Goal: Task Accomplishment & Management: Manage account settings

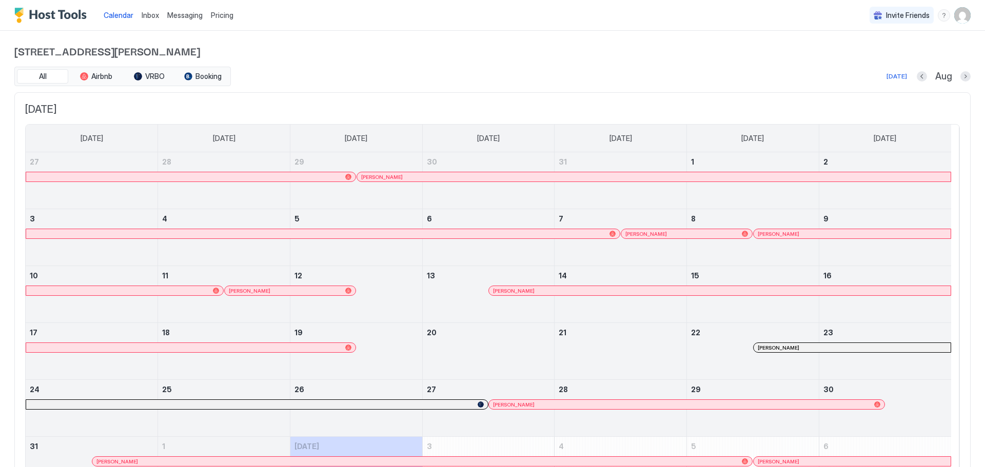
scroll to position [69, 0]
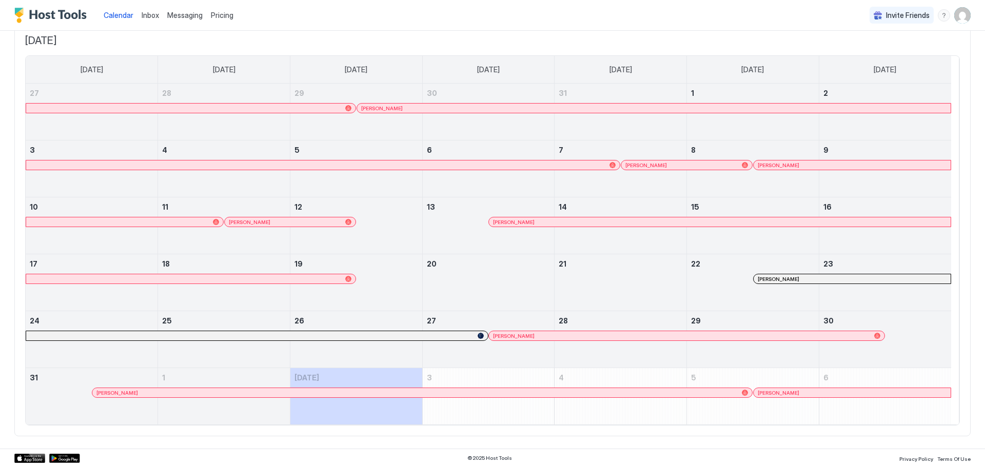
drag, startPoint x: 181, startPoint y: 19, endPoint x: 197, endPoint y: 28, distance: 18.3
click at [182, 19] on link "Messaging" at bounding box center [184, 15] width 35 height 11
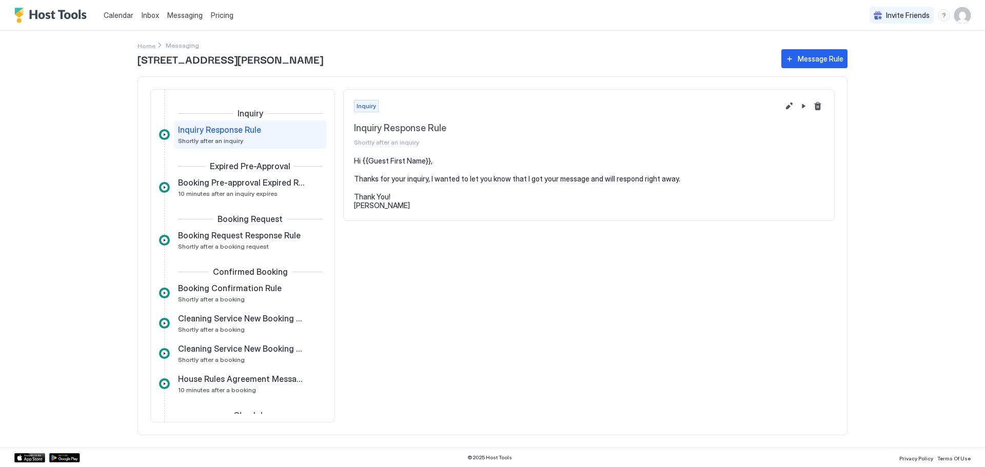
click at [147, 14] on span "Inbox" at bounding box center [150, 15] width 17 height 9
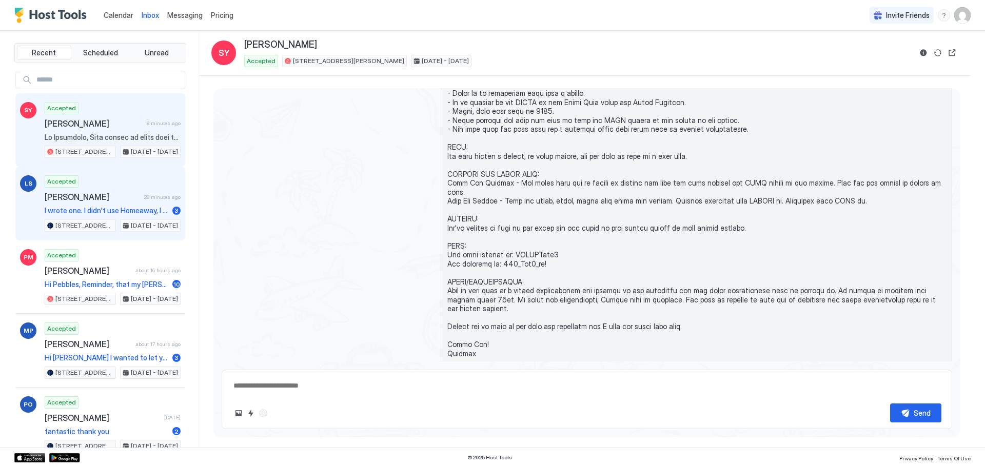
click at [129, 172] on div "LS Accepted [PERSON_NAME] 28 minutes ago I wrote one. I didn't use Homeaway, I …" at bounding box center [100, 204] width 170 height 74
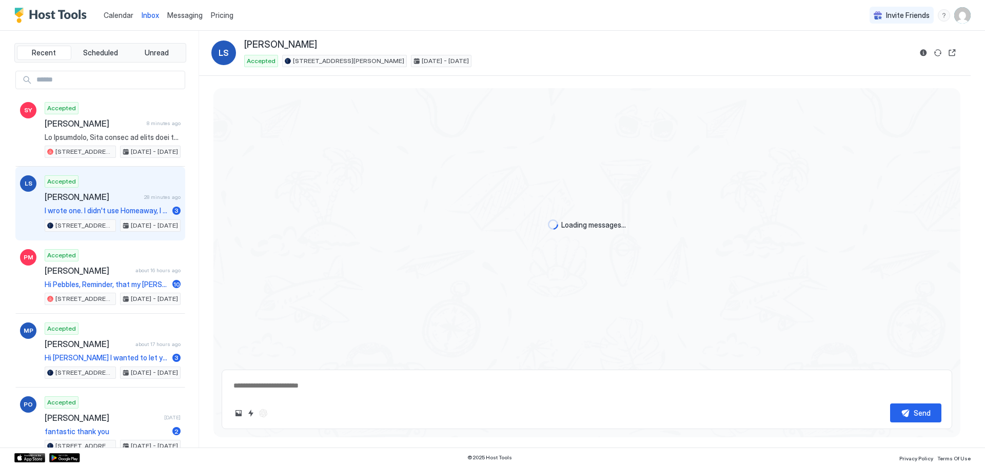
scroll to position [2783, 0]
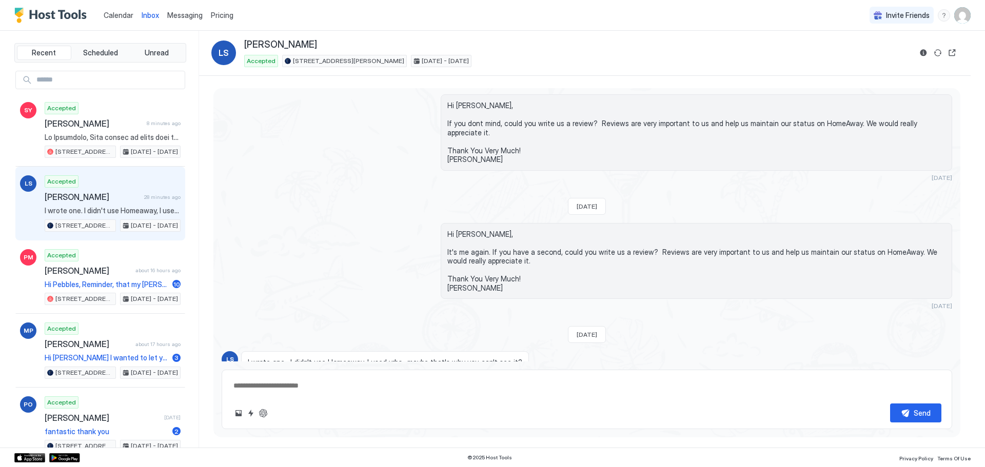
click at [894, 394] on div "Scheduled Messages" at bounding box center [905, 399] width 70 height 11
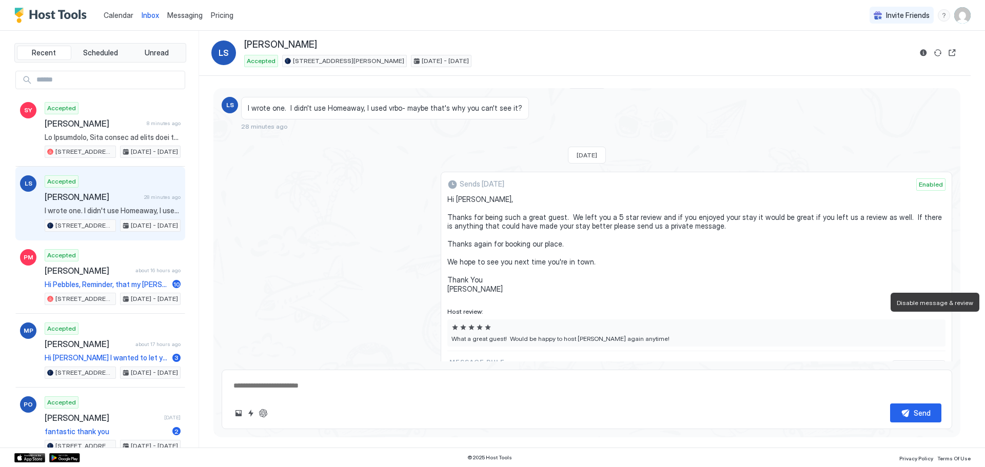
click at [934, 362] on button "Disable message & review" at bounding box center [939, 367] width 10 height 10
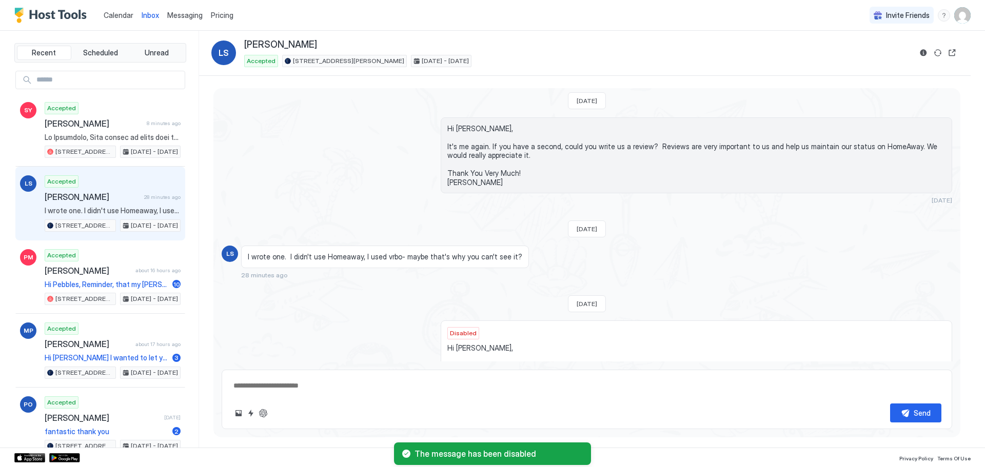
scroll to position [2883, 0]
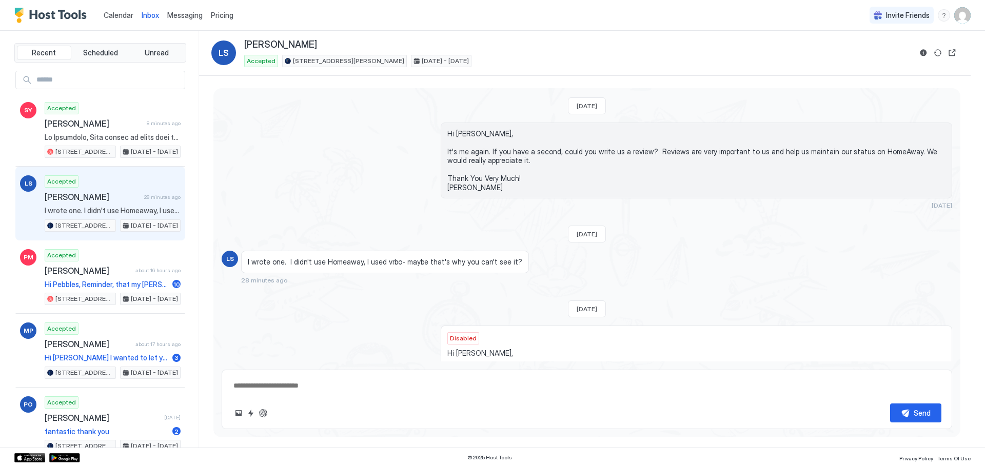
click at [191, 21] on div "Messaging" at bounding box center [185, 15] width 44 height 19
click at [192, 14] on span "Messaging" at bounding box center [184, 15] width 35 height 9
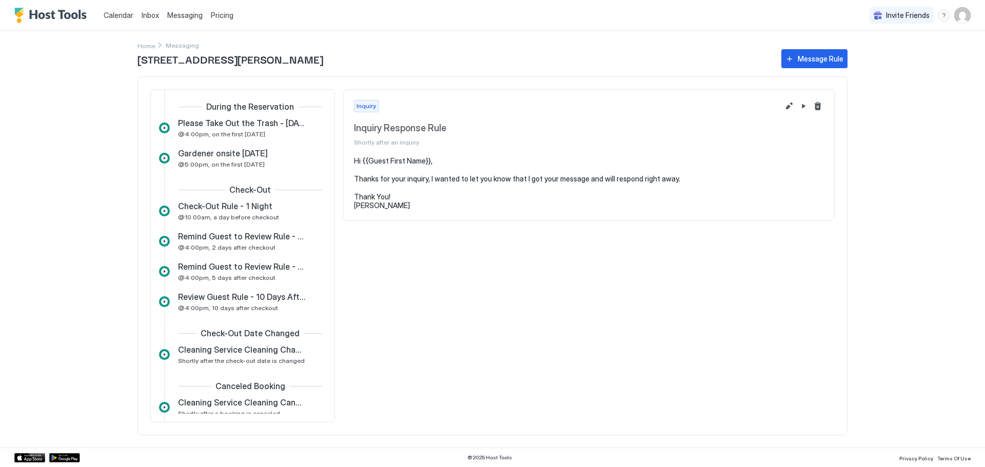
scroll to position [574, 0]
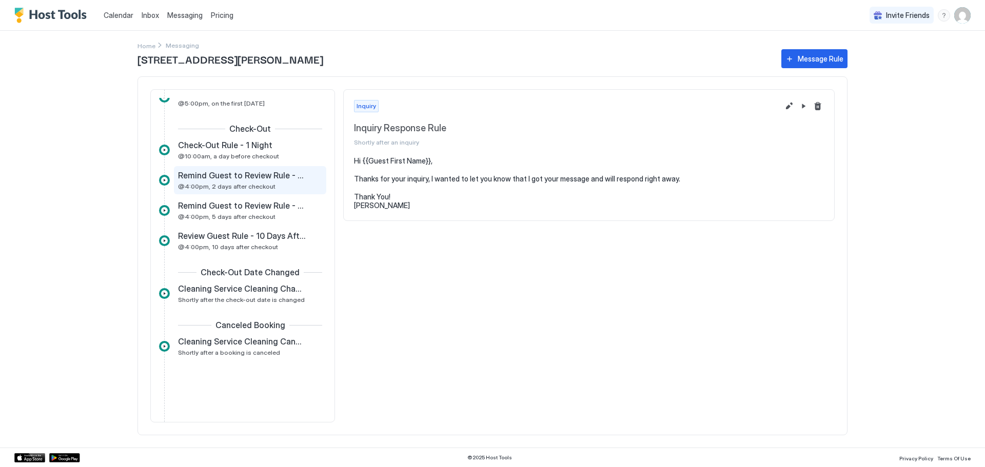
click at [292, 182] on div "Remind Guest to Review Rule - 2 Days After Check Out @4:00pm, 2 days after chec…" at bounding box center [243, 180] width 130 height 20
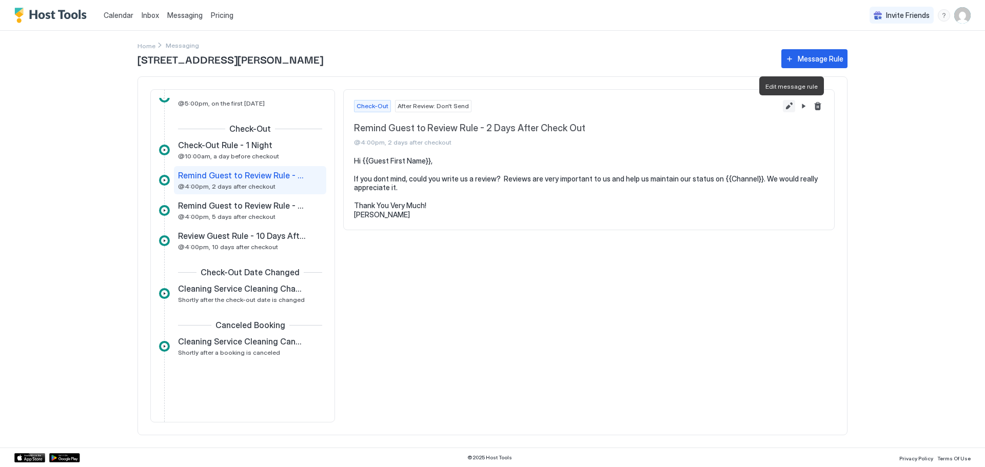
click at [785, 106] on button "Edit message rule" at bounding box center [789, 106] width 12 height 12
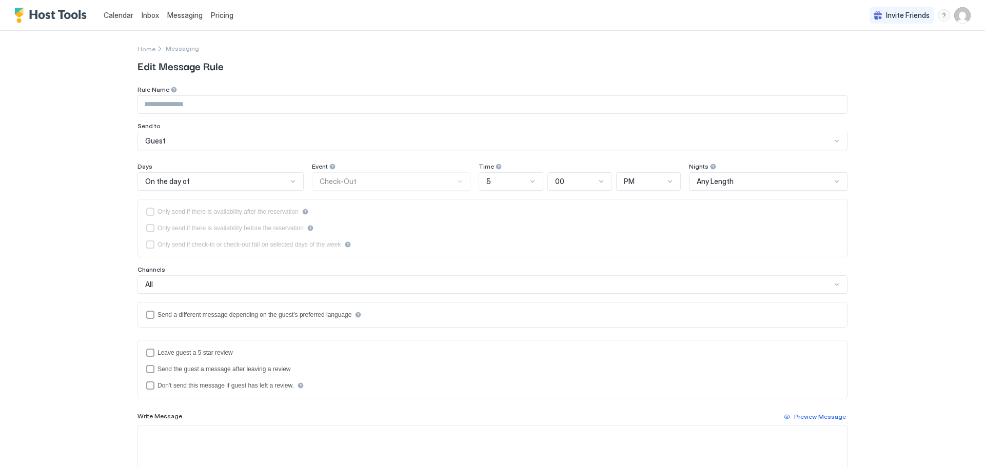
type input "**********"
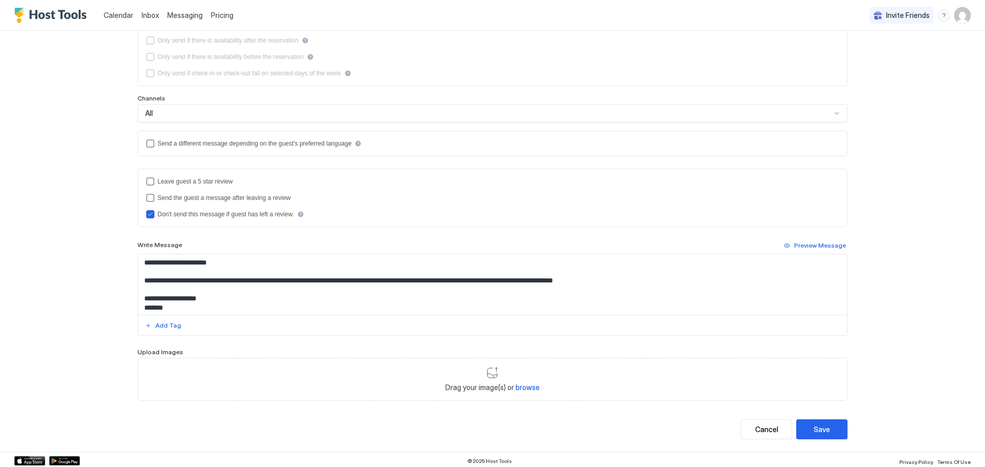
scroll to position [174, 0]
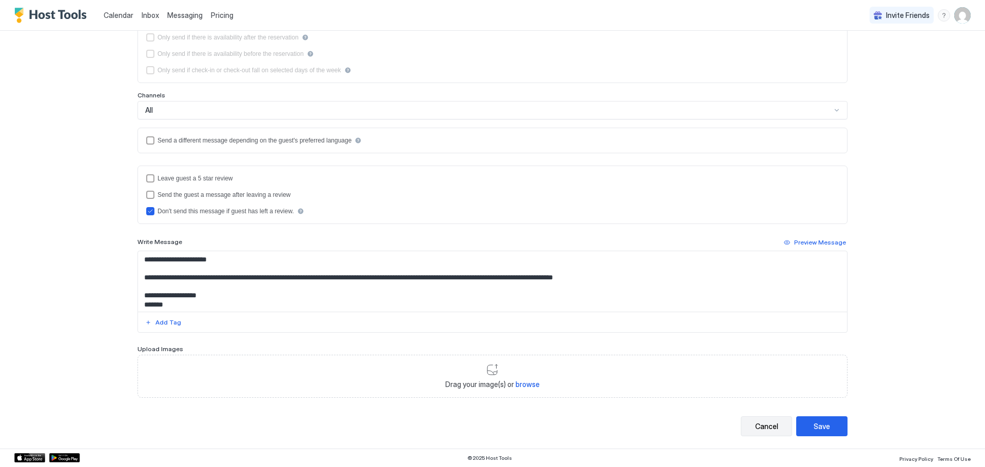
click at [755, 424] on div "Cancel" at bounding box center [766, 426] width 23 height 11
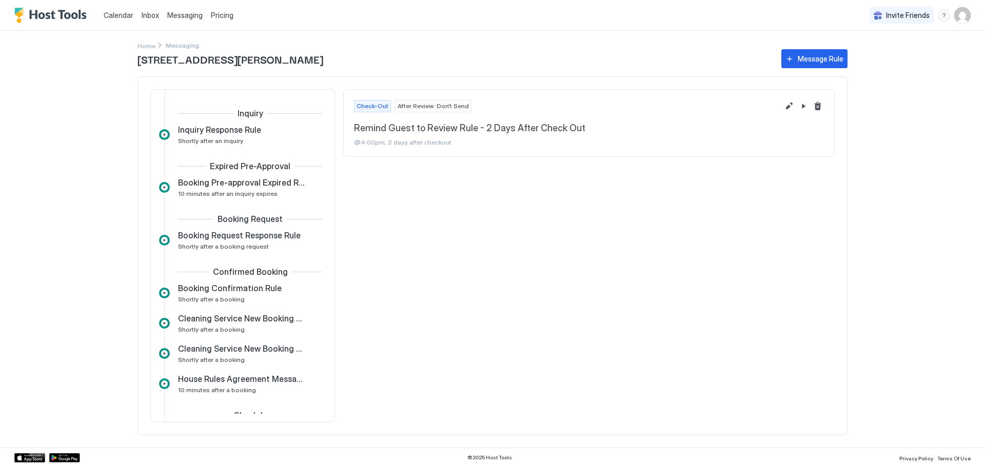
scroll to position [498, 0]
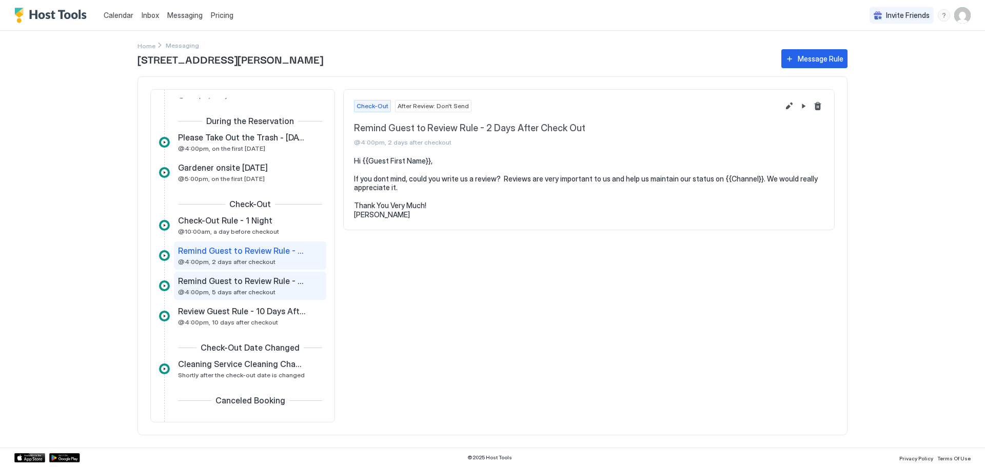
click at [252, 284] on span "Remind Guest to Review Rule - 5 Days After Check Out" at bounding box center [242, 281] width 128 height 10
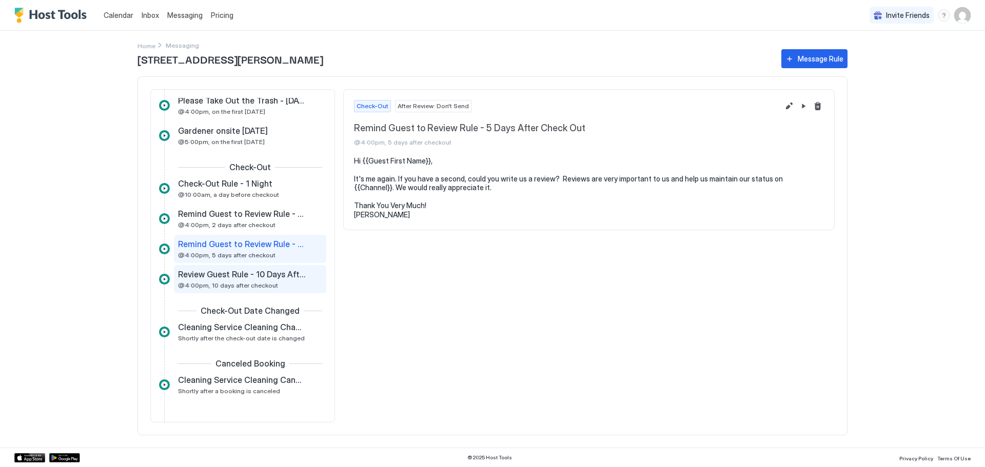
scroll to position [574, 0]
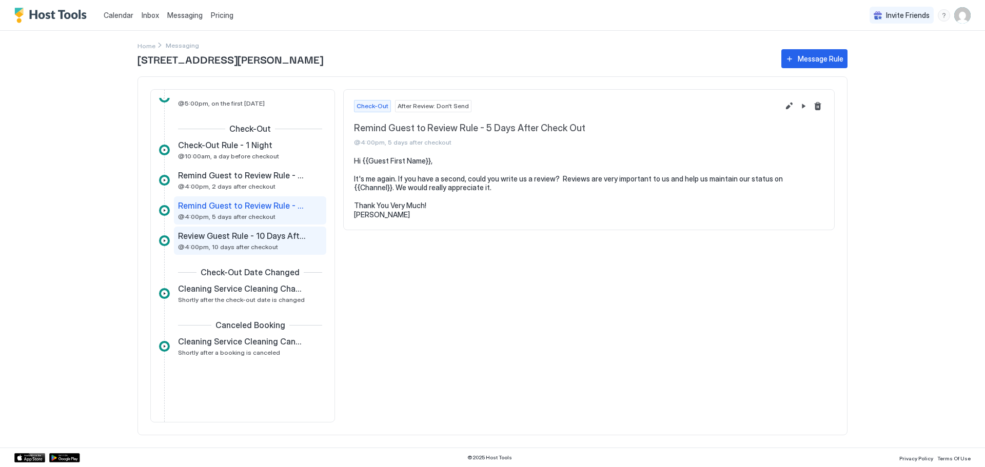
click at [252, 234] on span "Review Guest Rule - 10 Days After" at bounding box center [242, 236] width 128 height 10
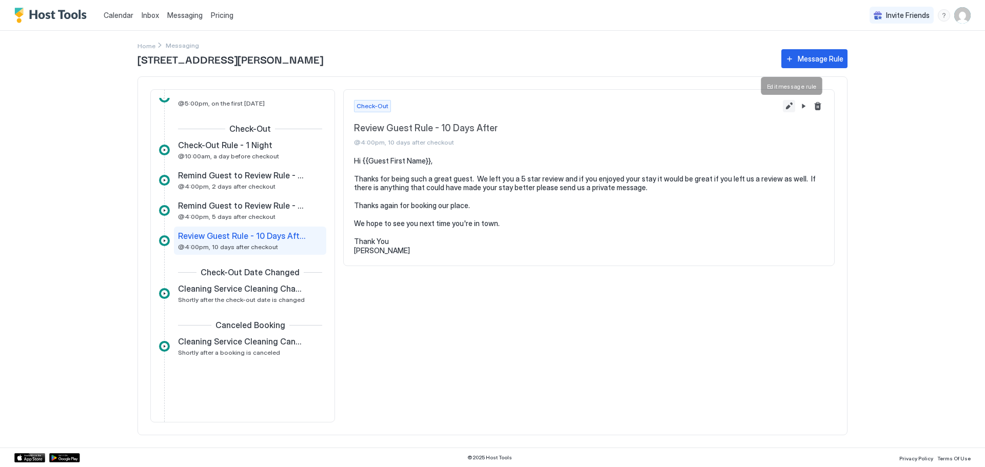
click at [791, 105] on button "Edit message rule" at bounding box center [789, 106] width 12 height 12
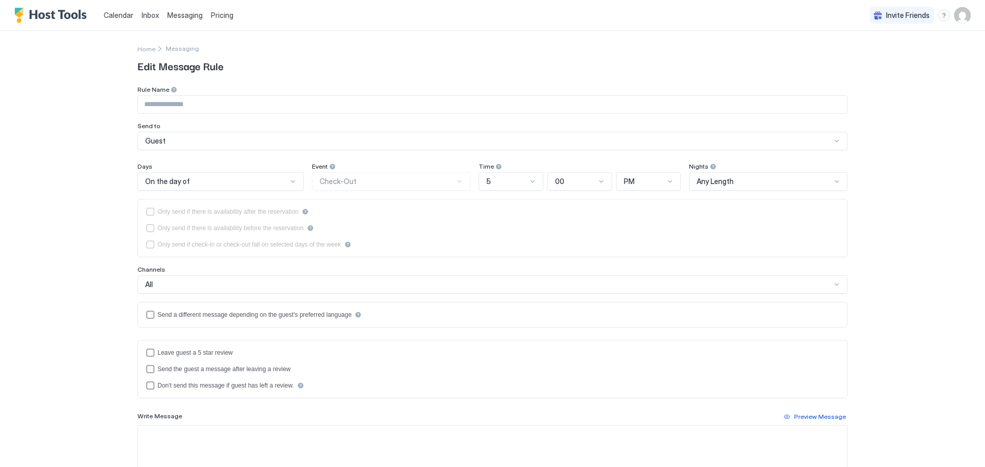
type input "**********"
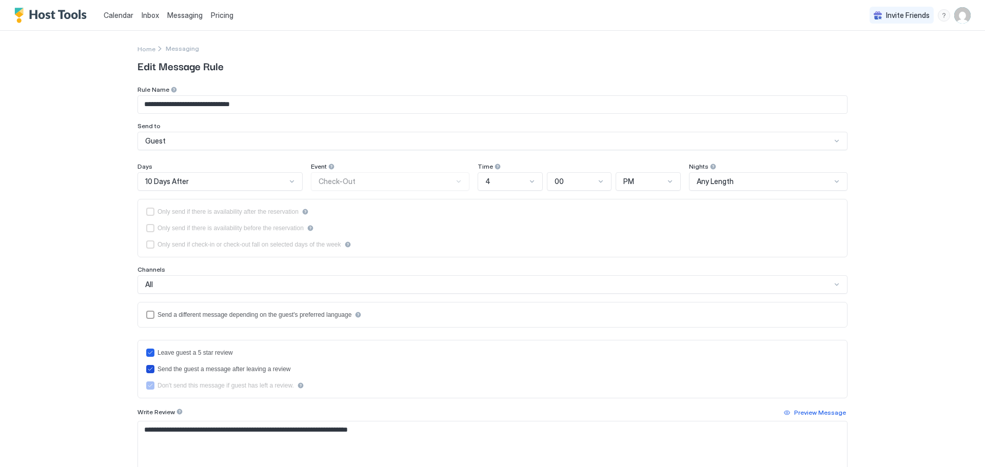
click at [148, 369] on icon "sendMessageAfterLeavingReview" at bounding box center [150, 369] width 6 height 6
click at [148, 353] on icon "reviewEnabled" at bounding box center [150, 353] width 6 height 6
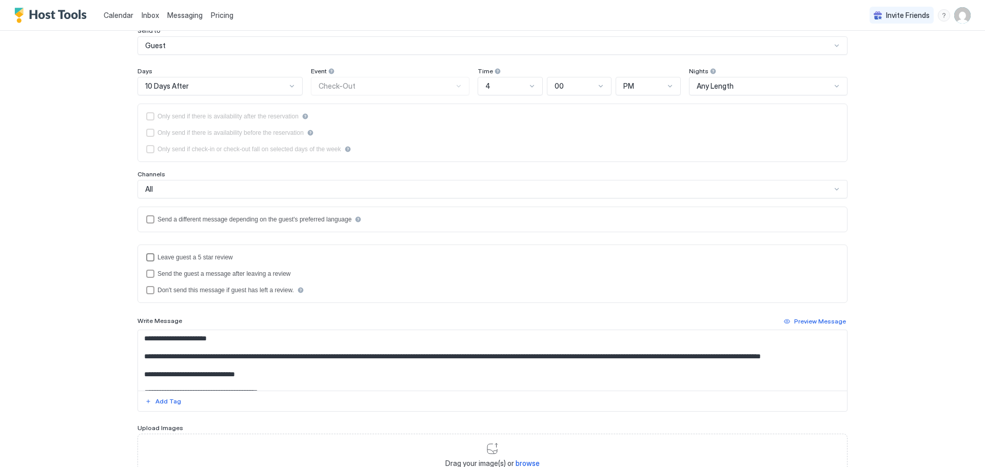
scroll to position [103, 0]
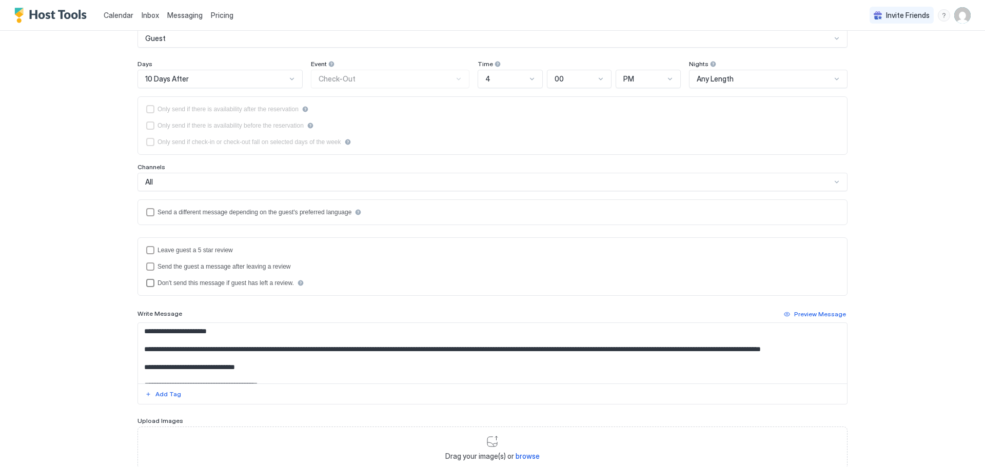
click at [149, 283] on div "disableMessageAfterReview" at bounding box center [150, 283] width 8 height 8
drag, startPoint x: 357, startPoint y: 352, endPoint x: 260, endPoint y: 350, distance: 97.5
click at [260, 350] on textarea "**********" at bounding box center [492, 353] width 709 height 61
drag, startPoint x: 587, startPoint y: 351, endPoint x: 518, endPoint y: 350, distance: 69.2
click at [518, 350] on textarea "**********" at bounding box center [492, 353] width 709 height 61
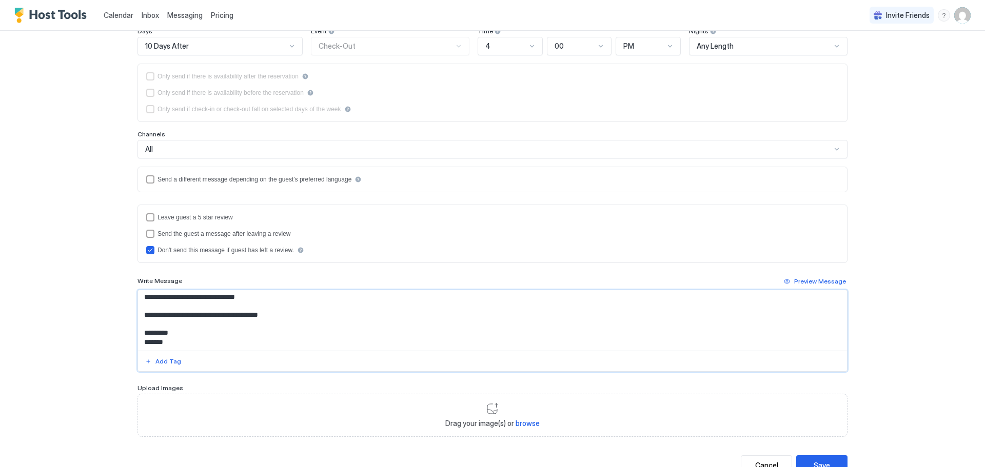
scroll to position [154, 0]
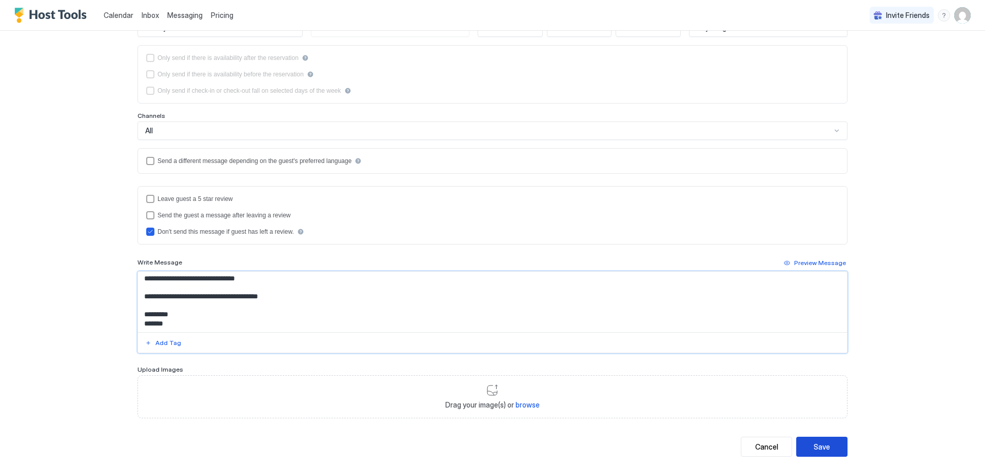
type textarea "**********"
click at [818, 445] on div "Save" at bounding box center [821, 447] width 16 height 11
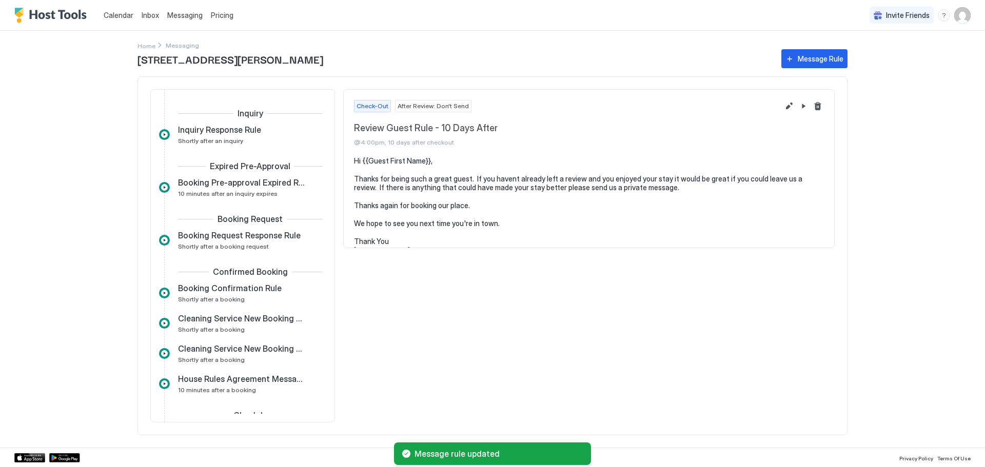
scroll to position [559, 0]
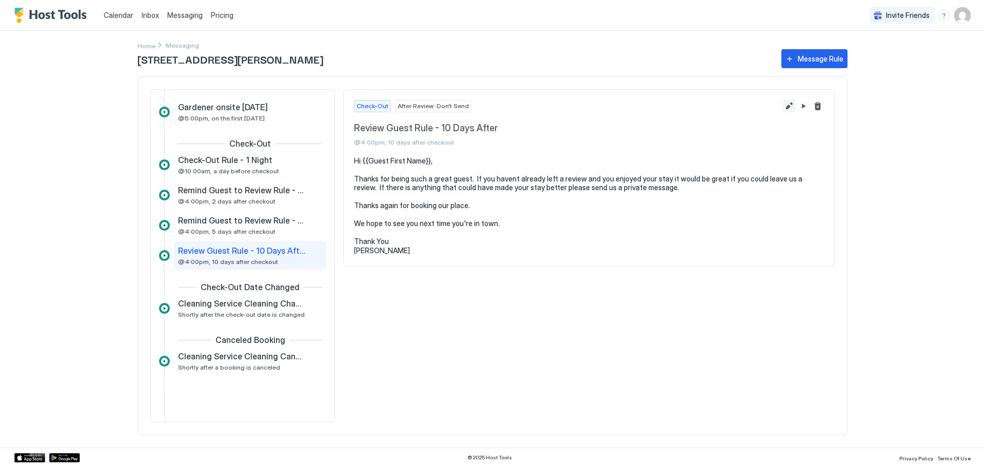
click at [784, 107] on button "Edit message rule" at bounding box center [789, 106] width 12 height 12
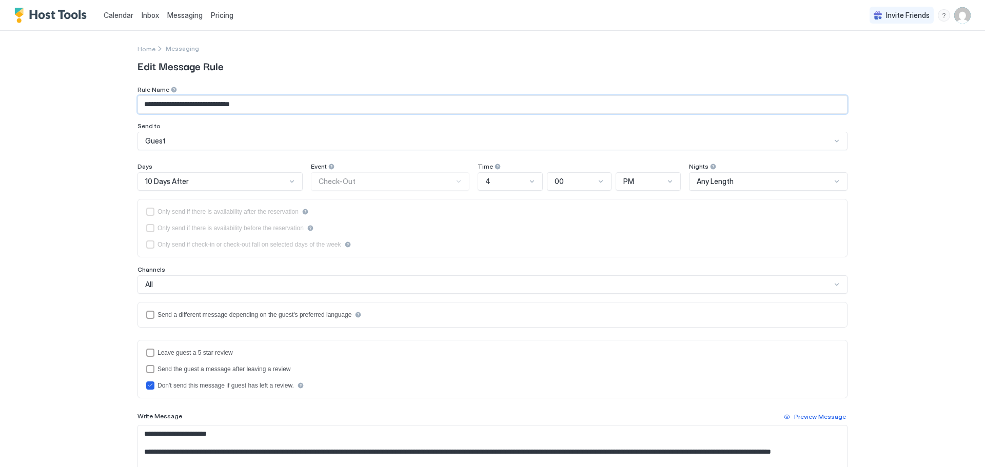
drag, startPoint x: 199, startPoint y: 104, endPoint x: 75, endPoint y: 97, distance: 124.3
click at [75, 97] on div "**********" at bounding box center [492, 233] width 985 height 467
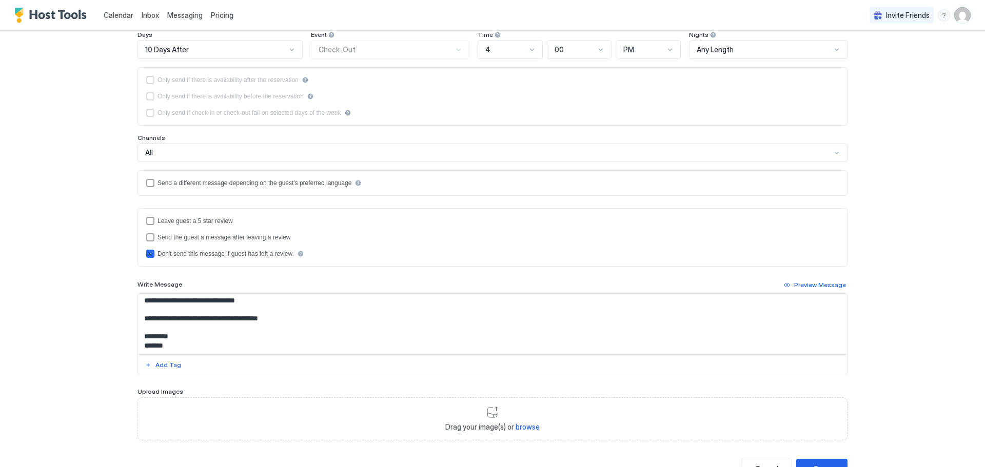
scroll to position [174, 0]
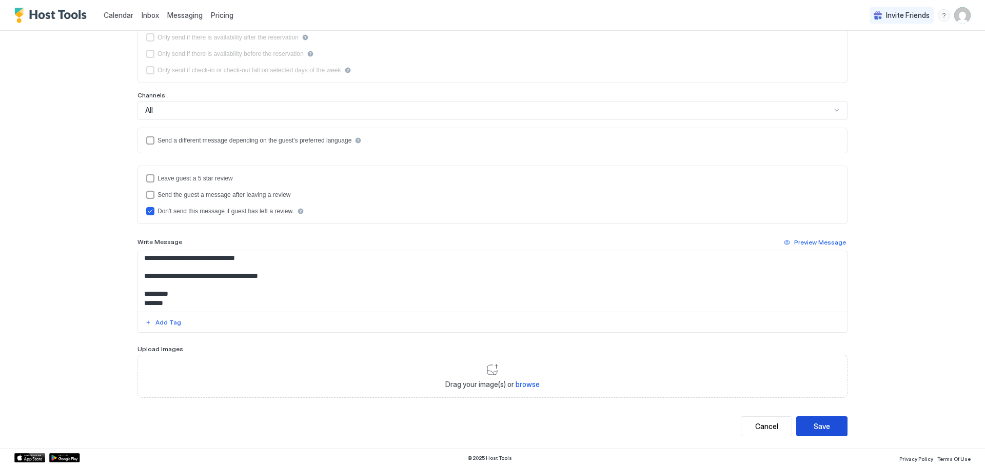
type input "**********"
click at [824, 425] on div "Save" at bounding box center [821, 426] width 16 height 11
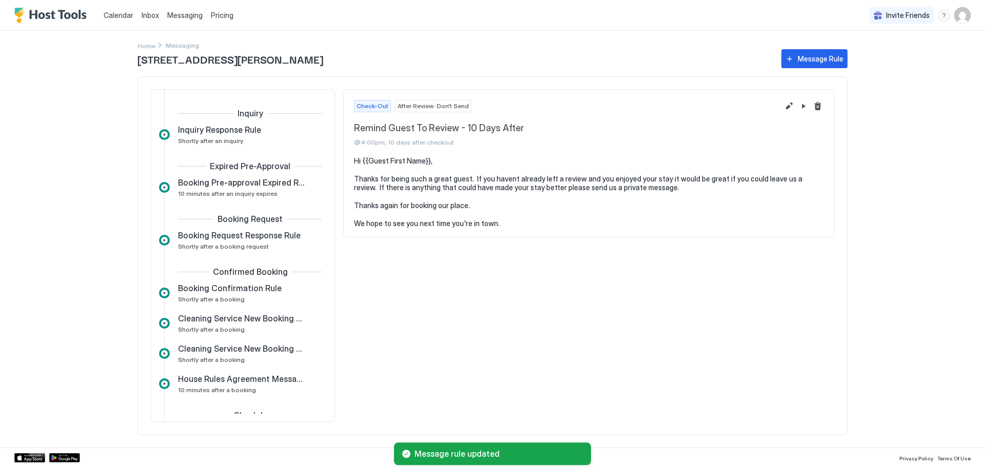
scroll to position [559, 0]
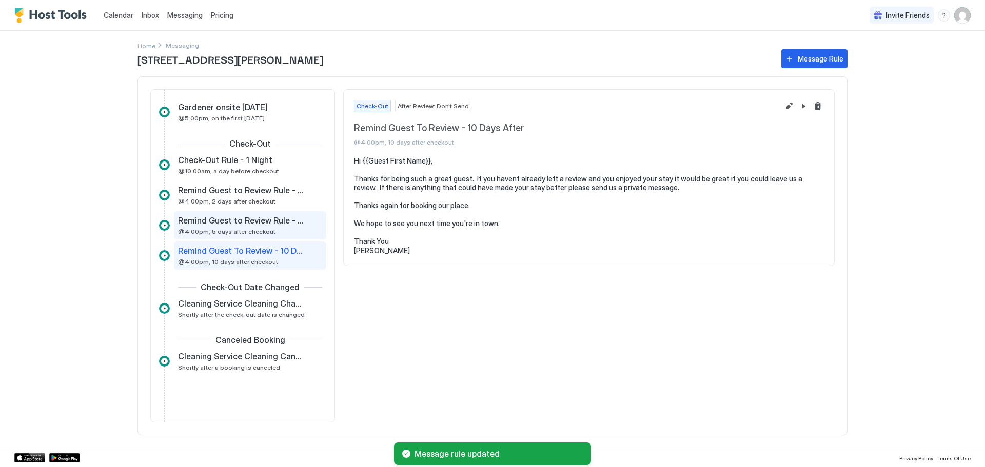
click at [240, 213] on div "Remind Guest to Review Rule - 5 Days After Check Out @4:00pm, 5 days after chec…" at bounding box center [250, 225] width 152 height 28
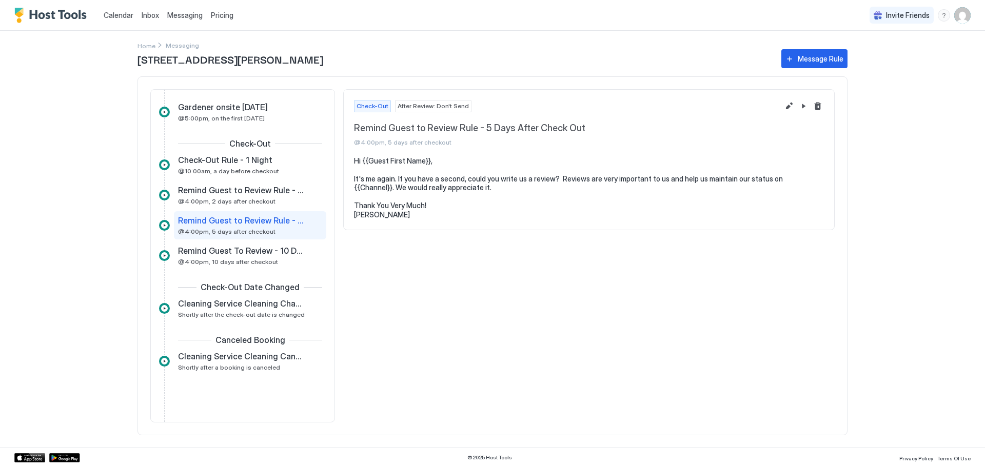
click at [220, 239] on div "Remind Guest to Review Rule - 5 Days After Check Out @4:00pm, 5 days after chec…" at bounding box center [250, 225] width 152 height 28
click at [233, 250] on span "Remind Guest To Review - 10 Days After" at bounding box center [242, 251] width 128 height 10
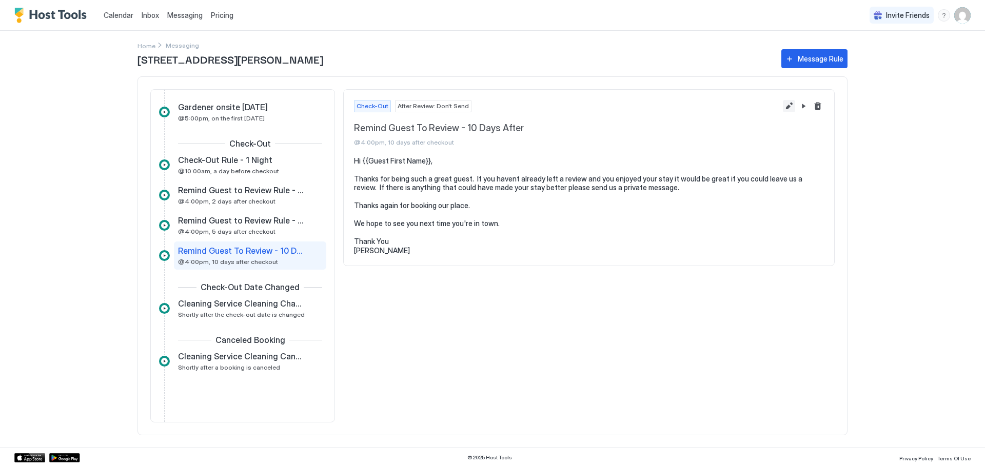
click at [790, 102] on button "Edit message rule" at bounding box center [789, 106] width 12 height 12
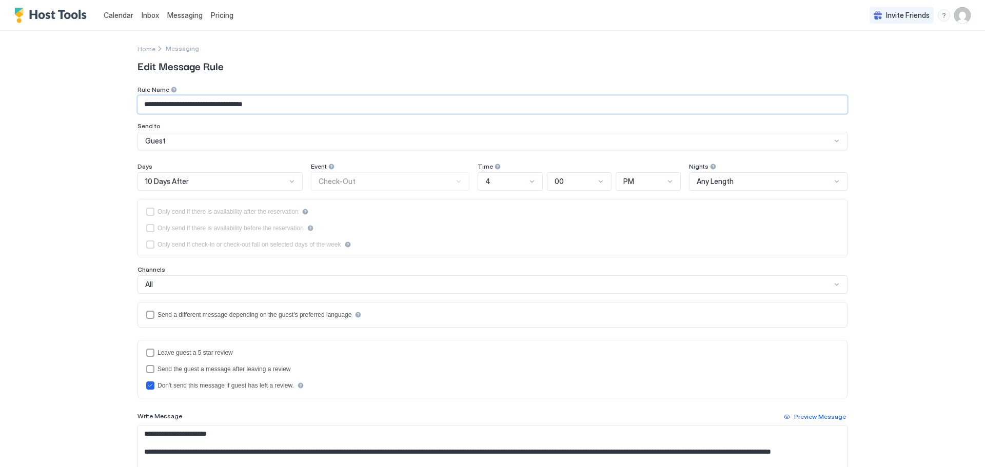
click at [312, 106] on input "**********" at bounding box center [492, 104] width 709 height 17
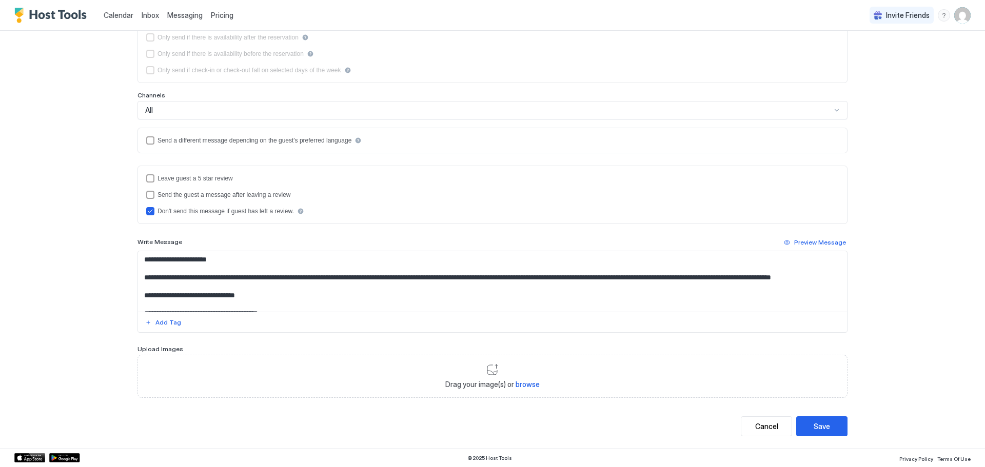
scroll to position [47, 0]
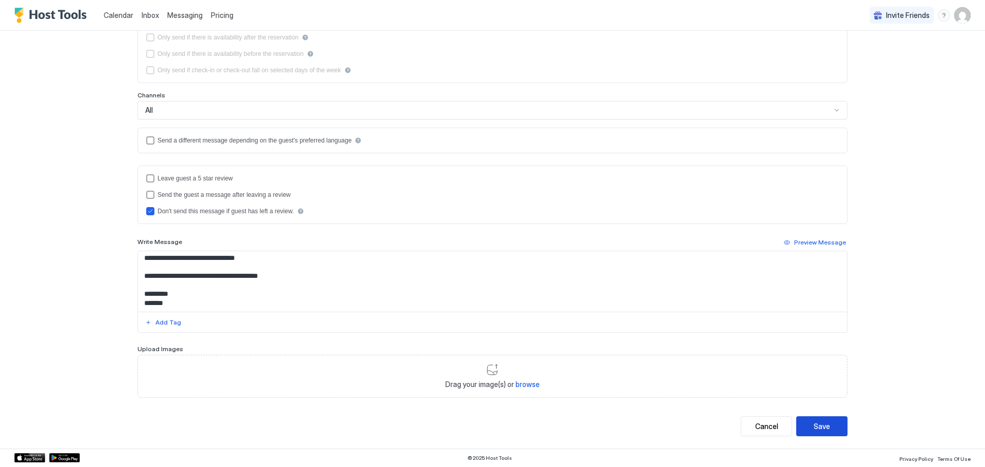
type input "**********"
click at [829, 420] on button "Save" at bounding box center [821, 426] width 51 height 20
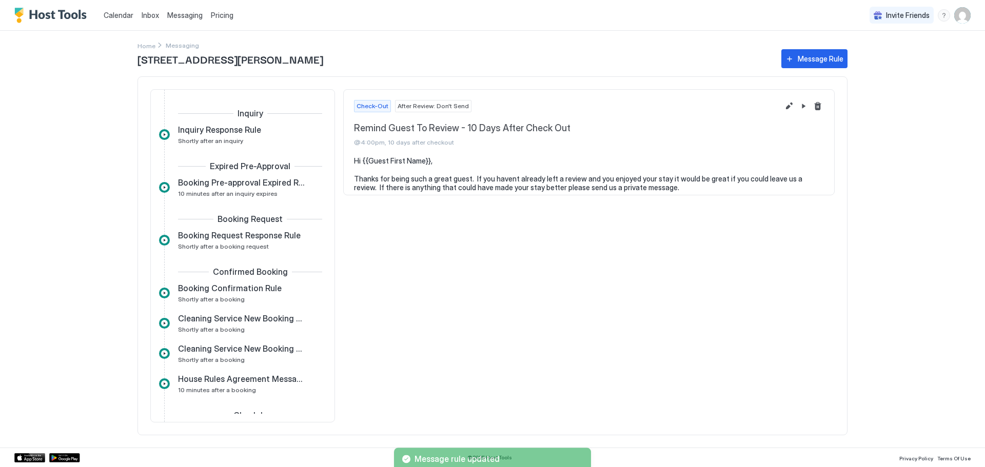
scroll to position [559, 0]
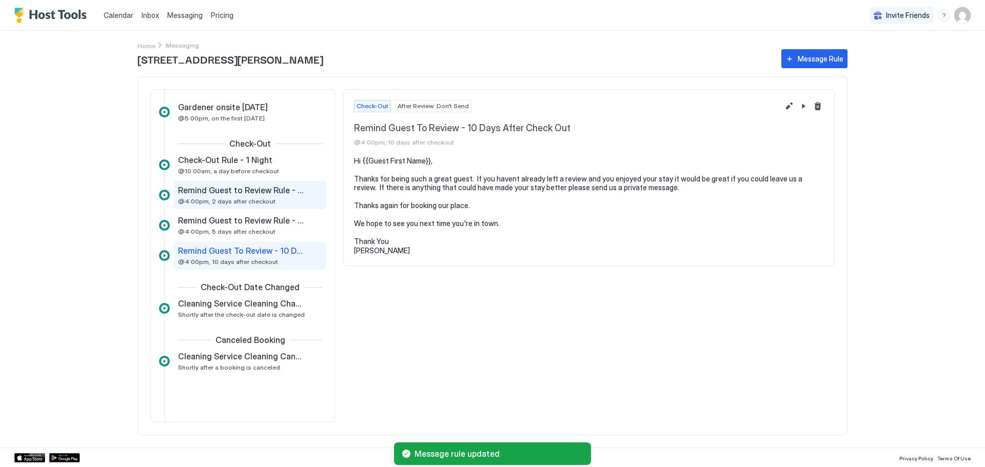
click at [253, 199] on span "@4:00pm, 2 days after checkout" at bounding box center [226, 201] width 97 height 8
